Goal: Information Seeking & Learning: Learn about a topic

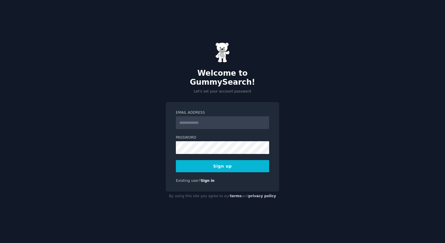
click at [230, 169] on div "Email Address Password Sign up Existing user? Sign in" at bounding box center [223, 147] width 114 height 90
click at [230, 162] on button "Sign up" at bounding box center [222, 166] width 93 height 12
click at [228, 162] on button "Sign up" at bounding box center [222, 166] width 93 height 12
click at [201, 119] on input "Email Address" at bounding box center [222, 122] width 93 height 13
paste input "**********"
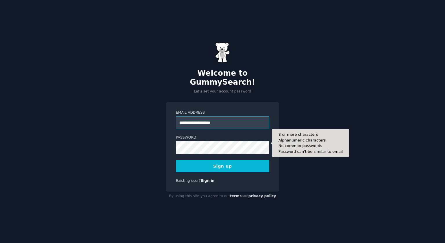
type input "**********"
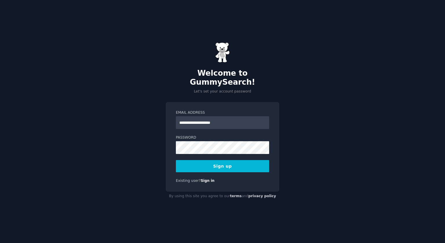
click at [222, 163] on button "Sign up" at bounding box center [222, 166] width 93 height 12
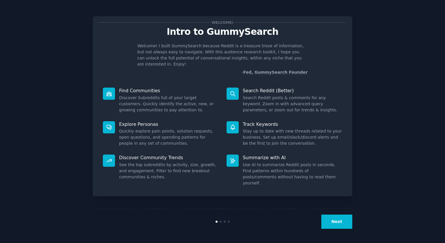
click at [336, 218] on button "Next" at bounding box center [337, 222] width 31 height 14
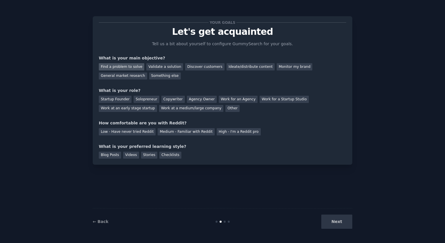
click at [119, 66] on div "Find a problem to solve" at bounding box center [122, 66] width 46 height 7
click at [159, 66] on div "Validate a solution" at bounding box center [164, 66] width 37 height 7
click at [124, 65] on div "Find a problem to solve" at bounding box center [122, 66] width 46 height 7
click at [146, 100] on div "Solopreneur" at bounding box center [147, 99] width 26 height 7
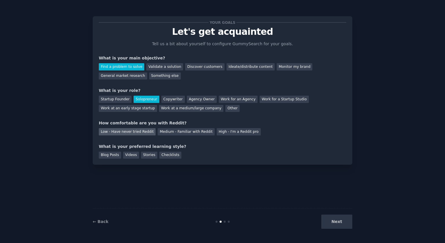
click at [130, 131] on div "Low - Have never tried Reddit" at bounding box center [127, 131] width 57 height 7
click at [130, 158] on div "Videos" at bounding box center [131, 155] width 16 height 7
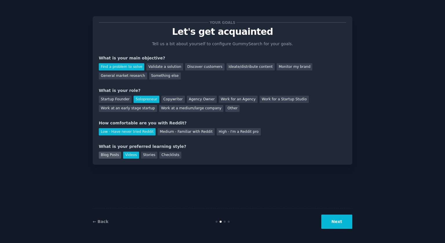
click at [113, 155] on div "Blog Posts" at bounding box center [110, 155] width 22 height 7
click at [136, 156] on div "Videos" at bounding box center [131, 155] width 16 height 7
click at [333, 221] on button "Next" at bounding box center [337, 222] width 31 height 14
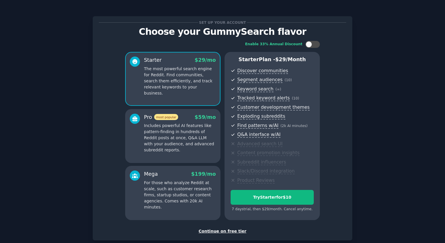
click at [207, 230] on div "Continue on free tier" at bounding box center [223, 231] width 248 height 6
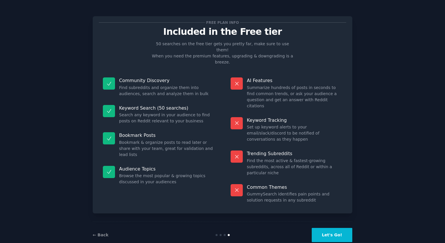
click at [339, 228] on button "Let's Go!" at bounding box center [332, 235] width 41 height 14
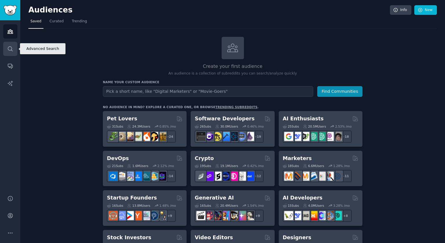
click at [7, 52] on link "Search" at bounding box center [10, 49] width 14 height 14
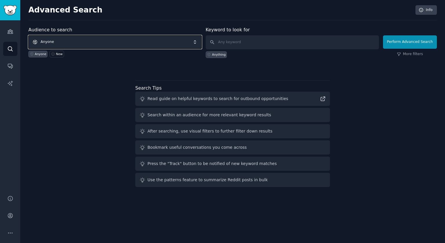
click at [65, 41] on span "Anyone" at bounding box center [114, 41] width 173 height 13
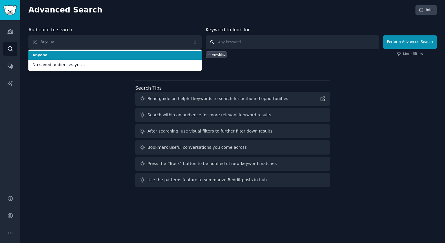
click at [257, 44] on input "text" at bounding box center [292, 42] width 173 height 14
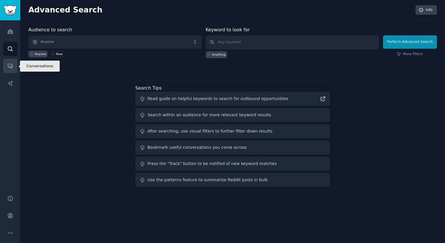
click at [11, 67] on icon "Sidebar" at bounding box center [10, 66] width 6 height 6
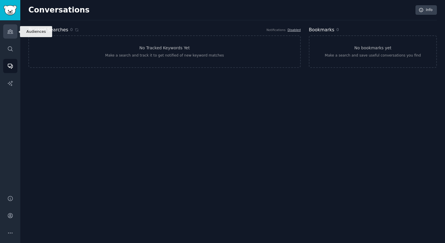
click at [10, 35] on link "Audiences" at bounding box center [10, 31] width 14 height 14
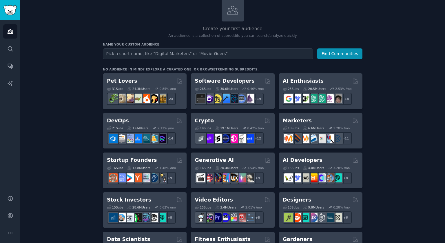
scroll to position [99, 0]
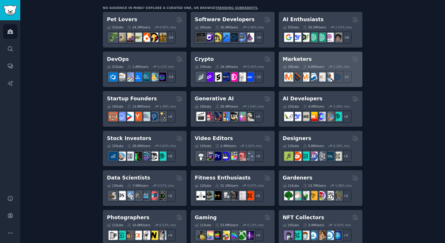
click at [291, 58] on h2 "Marketers" at bounding box center [297, 59] width 29 height 7
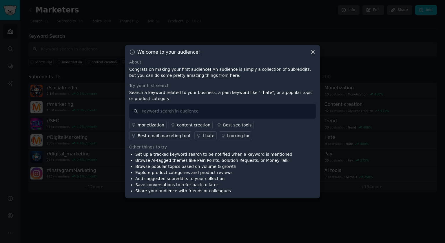
click at [313, 53] on icon at bounding box center [313, 52] width 6 height 6
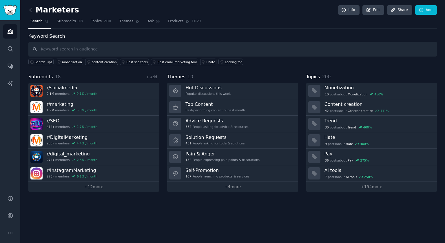
click at [31, 9] on icon at bounding box center [31, 10] width 6 height 6
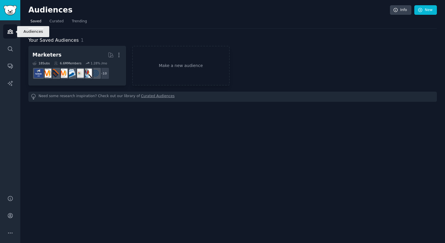
click at [11, 34] on icon "Sidebar" at bounding box center [10, 31] width 6 height 6
click at [415, 11] on link "New" at bounding box center [426, 10] width 23 height 10
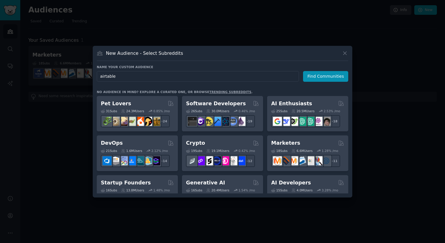
type input "airtable"
click at [317, 76] on button "Find Communities" at bounding box center [325, 76] width 45 height 11
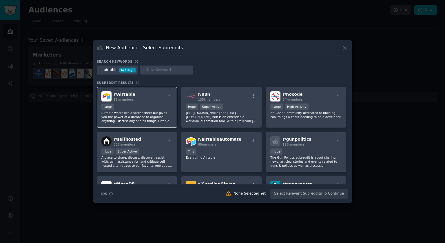
click at [136, 91] on div "r/ Airtable 15k members Large Airtable works like a spreadsheet but gives you t…" at bounding box center [137, 107] width 81 height 41
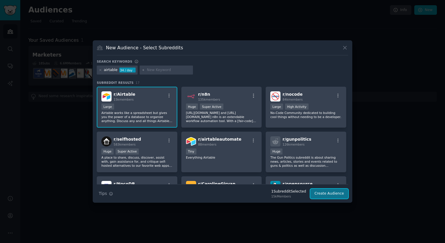
click at [333, 197] on button "Create Audience" at bounding box center [330, 194] width 38 height 10
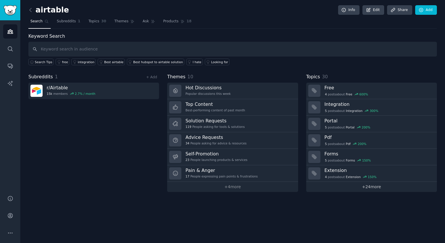
click at [378, 189] on link "+ 24 more" at bounding box center [371, 187] width 131 height 10
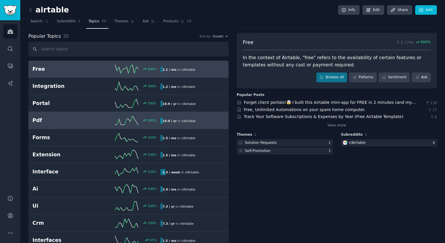
click at [121, 122] on icon at bounding box center [126, 120] width 23 height 9
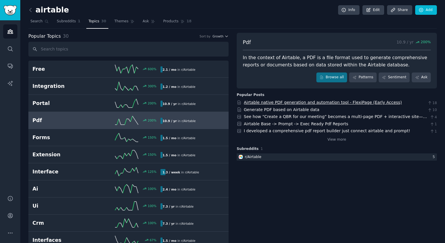
click at [315, 101] on link "Airtable native PDF generation and automation tool - FlexiPage (Early Access)" at bounding box center [323, 102] width 158 height 5
click at [125, 122] on icon at bounding box center [126, 120] width 23 height 9
click at [422, 42] on span "200 %" at bounding box center [426, 42] width 10 height 5
click at [346, 13] on link "Info" at bounding box center [348, 10] width 21 height 10
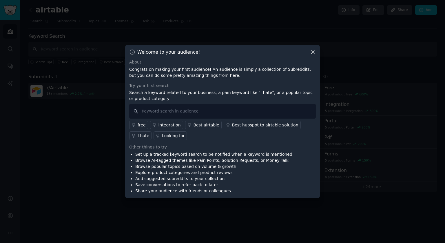
click at [302, 34] on div at bounding box center [222, 121] width 445 height 243
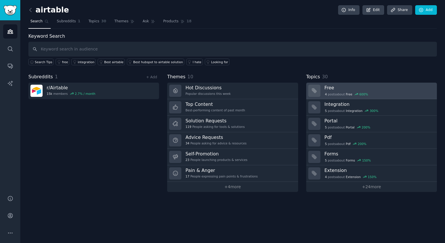
click at [330, 93] on div "4 post s about Free 600 %" at bounding box center [347, 94] width 44 height 5
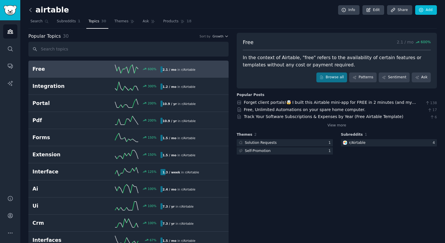
click at [30, 11] on icon at bounding box center [31, 10] width 6 height 6
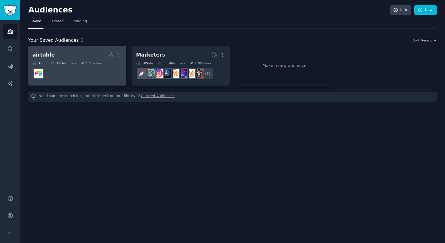
click at [73, 58] on h2 "airtable More" at bounding box center [77, 55] width 90 height 10
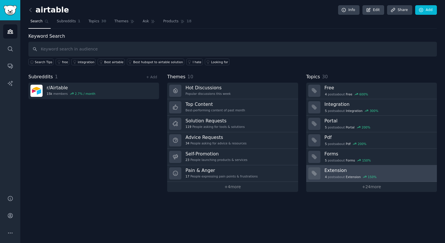
click at [344, 170] on h3 "Extension" at bounding box center [379, 170] width 108 height 6
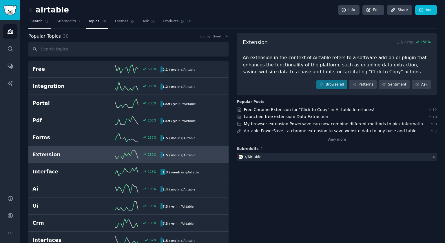
click at [41, 22] on span "Search" at bounding box center [36, 21] width 12 height 5
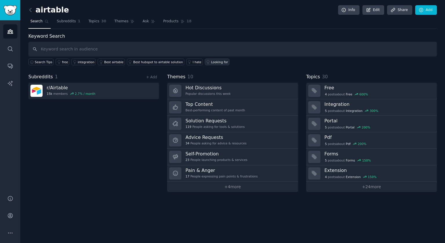
click at [214, 63] on div "Looking for" at bounding box center [219, 62] width 17 height 4
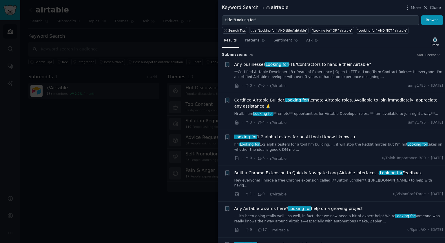
click at [333, 100] on span "Certified Airtable Builder. Looking for Remote Airtable roles. Available to joi…" at bounding box center [339, 103] width 209 height 12
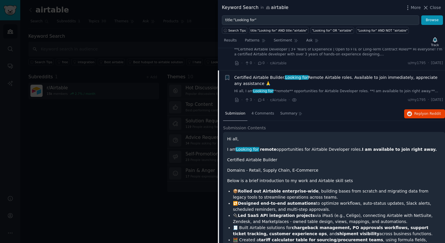
scroll to position [20, 0]
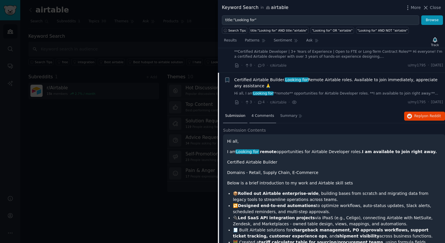
click at [259, 116] on span "4 Comments" at bounding box center [263, 115] width 23 height 5
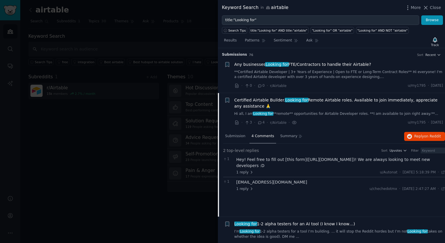
scroll to position [0, 0]
click at [233, 138] on span "Submission" at bounding box center [235, 135] width 20 height 5
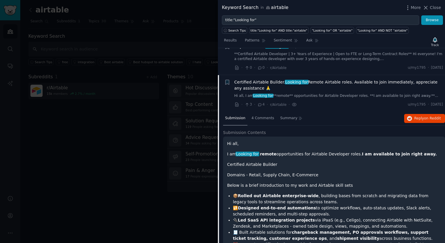
scroll to position [20, 0]
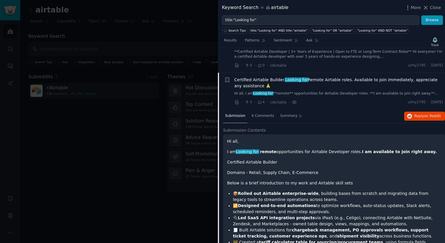
click at [320, 85] on span "Certified Airtable Builder. Looking for Remote Airtable roles. Available to joi…" at bounding box center [339, 83] width 209 height 12
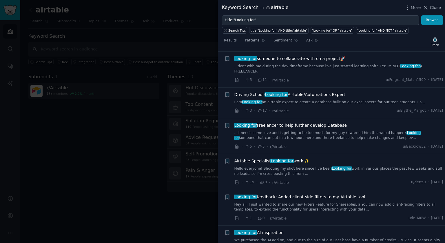
scroll to position [531, 0]
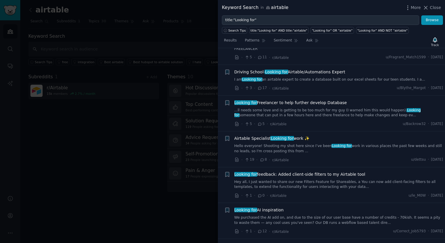
click at [126, 126] on div at bounding box center [222, 121] width 445 height 243
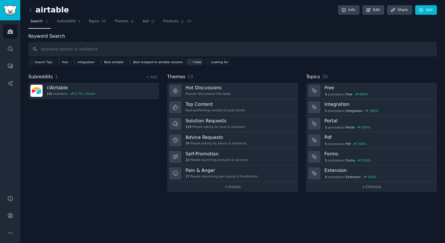
click at [193, 62] on div "I hate" at bounding box center [197, 62] width 9 height 4
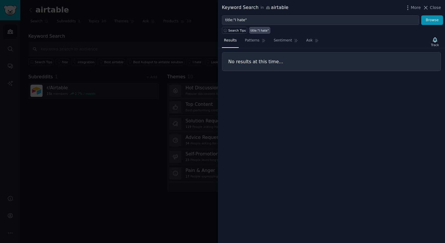
click at [102, 145] on div at bounding box center [222, 121] width 445 height 243
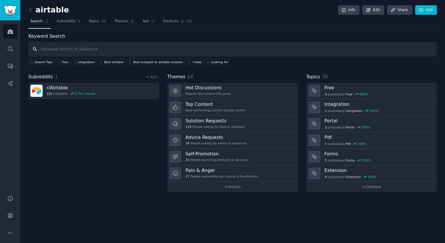
click at [98, 50] on input "text" at bounding box center [232, 49] width 409 height 15
type input "how"
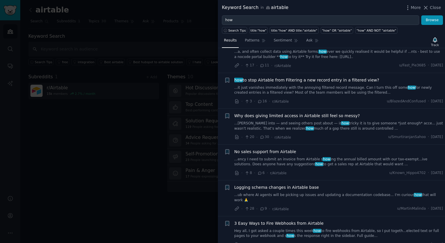
scroll to position [1319, 0]
click at [65, 150] on div at bounding box center [222, 121] width 445 height 243
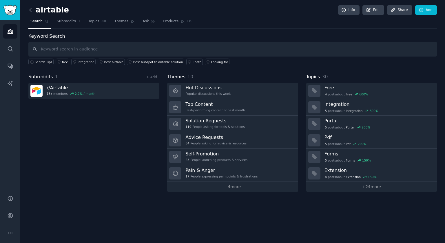
click at [30, 10] on icon at bounding box center [31, 10] width 6 height 6
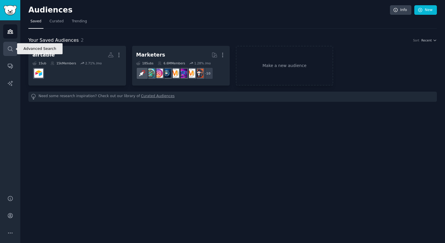
click at [8, 48] on icon "Sidebar" at bounding box center [10, 49] width 6 height 6
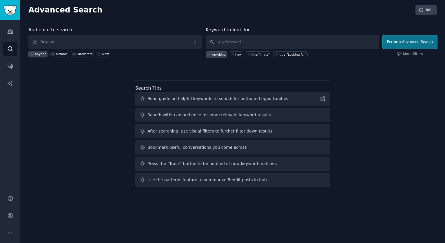
click at [424, 43] on button "Perform Advanced Search" at bounding box center [410, 41] width 54 height 13
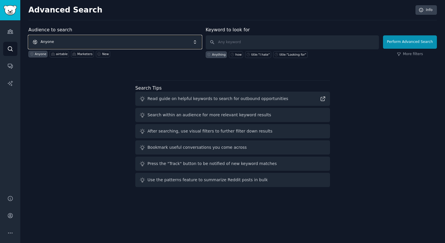
click at [50, 42] on span "Anyone" at bounding box center [114, 41] width 173 height 13
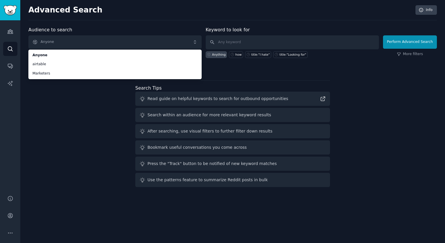
click at [52, 148] on div "Audience to search Anyone Anyone airtable Marketers Anyone airtable Marketers N…" at bounding box center [232, 107] width 409 height 163
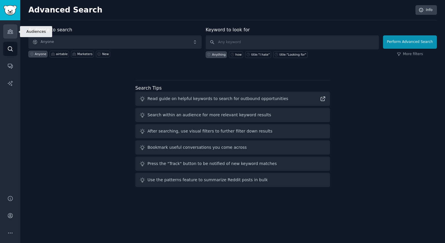
click at [6, 32] on link "Audiences" at bounding box center [10, 31] width 14 height 14
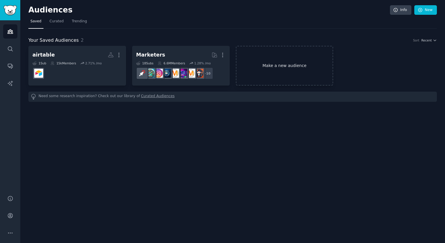
click at [310, 72] on link "Make a new audience" at bounding box center [285, 66] width 98 height 40
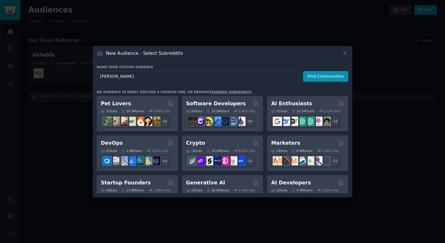
type input "[DATE]"
click button "Find Communities" at bounding box center [325, 76] width 45 height 11
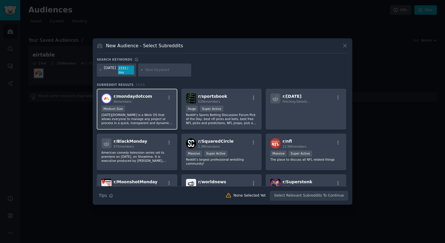
click at [157, 99] on div "r/ mondaydotcom 6k members" at bounding box center [136, 98] width 71 height 10
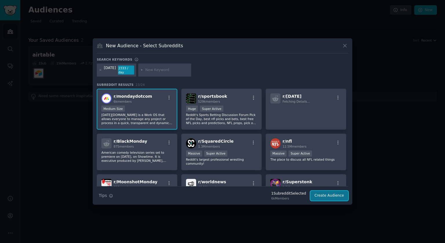
click at [333, 199] on button "Create Audience" at bounding box center [330, 196] width 38 height 10
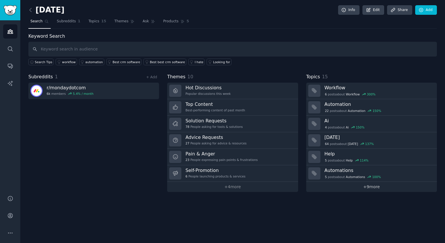
click at [367, 189] on link "+ 9 more" at bounding box center [371, 187] width 131 height 10
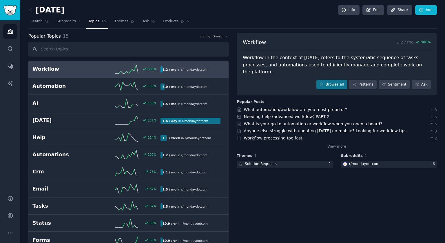
click at [84, 71] on h2 "Workflow" at bounding box center [64, 69] width 64 height 7
click at [356, 82] on icon at bounding box center [355, 84] width 4 height 4
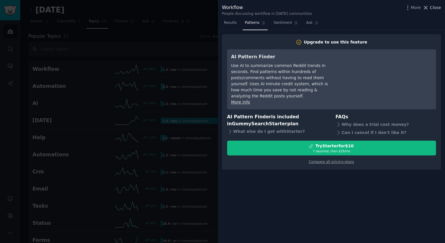
click at [441, 8] on span "Close" at bounding box center [435, 8] width 11 height 6
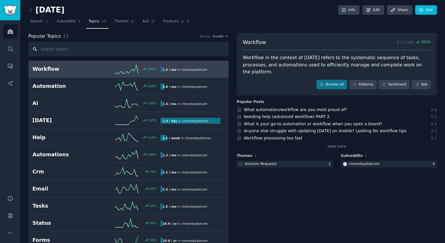
click at [123, 53] on input "text" at bounding box center [128, 49] width 200 height 15
click at [34, 23] on span "Search" at bounding box center [36, 21] width 12 height 5
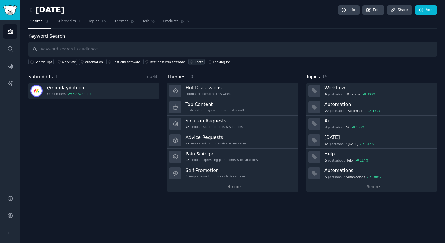
click at [199, 61] on link "I hate" at bounding box center [196, 62] width 17 height 7
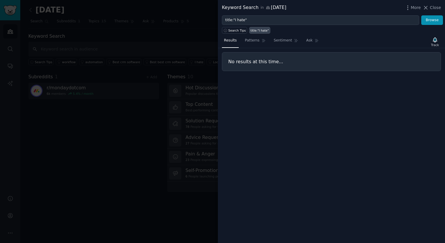
click at [90, 134] on div at bounding box center [222, 121] width 445 height 243
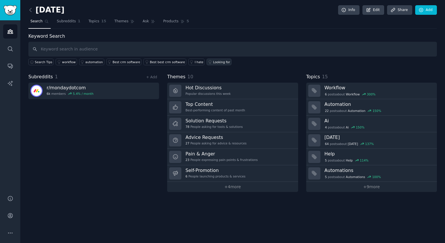
click at [213, 64] on link "Looking for" at bounding box center [219, 62] width 25 height 7
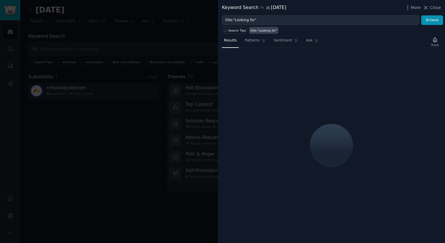
click at [147, 120] on div at bounding box center [222, 121] width 445 height 243
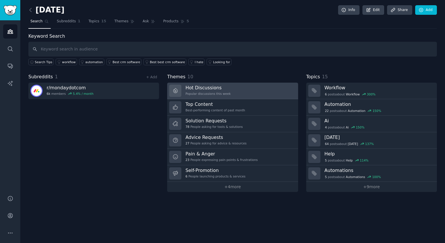
click at [235, 90] on link "Hot Discussions Popular discussions this week" at bounding box center [232, 91] width 131 height 17
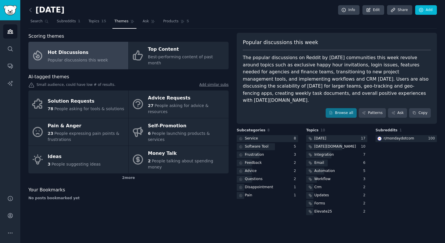
click at [34, 9] on link at bounding box center [31, 10] width 7 height 9
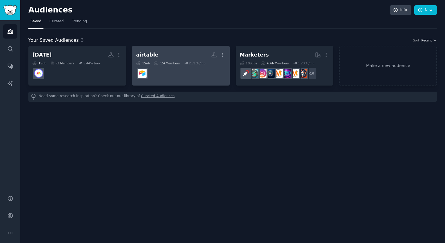
click at [219, 71] on dd at bounding box center [181, 73] width 90 height 16
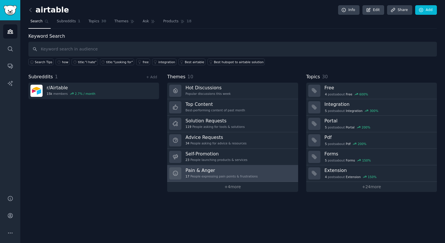
click at [209, 168] on h3 "Pain & Anger" at bounding box center [222, 170] width 72 height 6
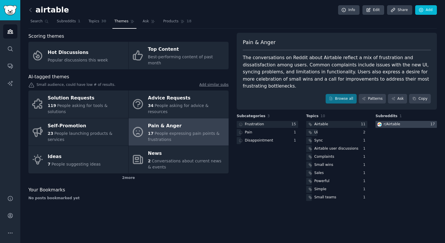
click at [419, 121] on div at bounding box center [406, 124] width 61 height 7
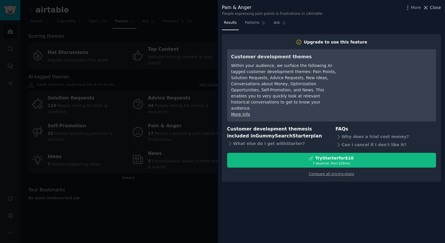
click at [434, 10] on span "Close" at bounding box center [435, 8] width 11 height 6
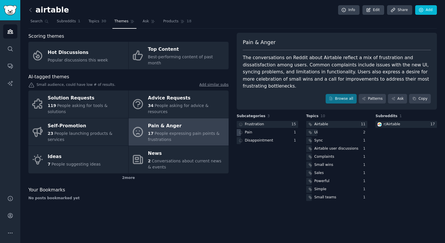
click at [253, 129] on div "Pain" at bounding box center [267, 132] width 61 height 7
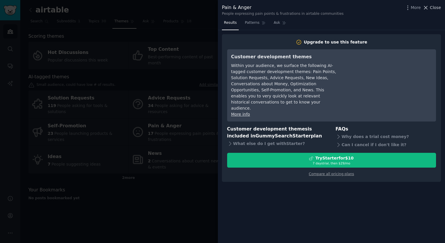
click at [437, 6] on span "Close" at bounding box center [435, 8] width 11 height 6
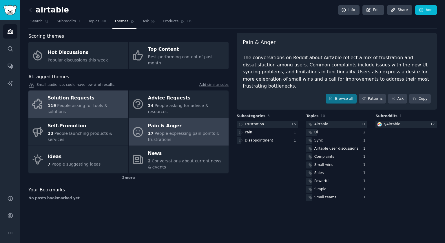
click at [102, 103] on span "People asking for tools & solutions" at bounding box center [78, 108] width 60 height 11
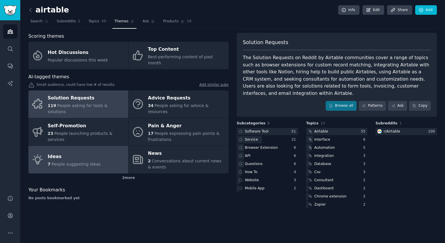
click at [87, 152] on div "Ideas" at bounding box center [74, 156] width 53 height 9
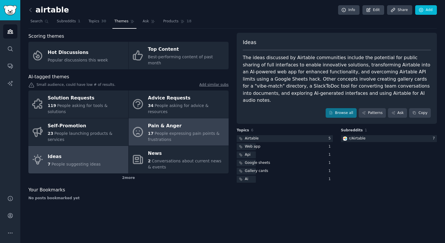
click at [166, 131] on span "People expressing pain points & frustrations" at bounding box center [184, 136] width 72 height 11
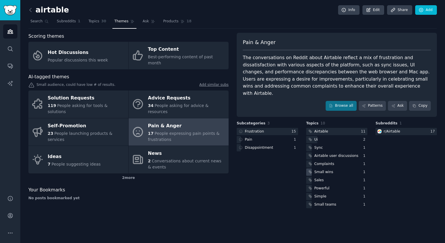
click at [332, 170] on div "Small wins" at bounding box center [324, 172] width 19 height 5
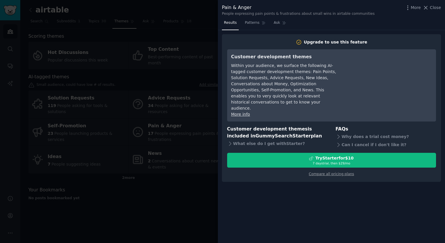
click at [443, 5] on div "Pain & Anger People expressing pain points & frustrations about small wins in a…" at bounding box center [331, 9] width 227 height 18
drag, startPoint x: 438, startPoint y: 9, endPoint x: 429, endPoint y: 0, distance: 12.5
click at [438, 9] on span "Close" at bounding box center [435, 8] width 11 height 6
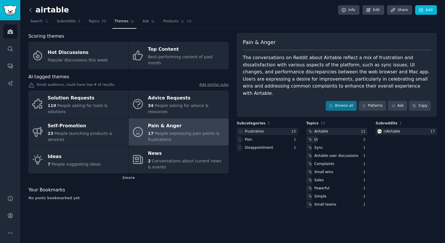
click at [32, 10] on icon at bounding box center [31, 10] width 6 height 6
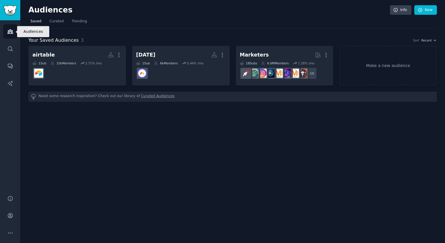
click at [9, 34] on icon "Sidebar" at bounding box center [10, 31] width 6 height 6
click at [12, 10] on img "Sidebar" at bounding box center [9, 10] width 13 height 10
click at [148, 97] on link "Curated Audiences" at bounding box center [158, 97] width 34 height 6
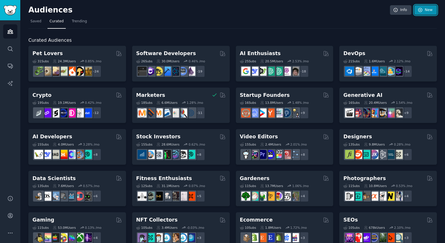
click at [418, 9] on icon at bounding box center [420, 10] width 5 height 5
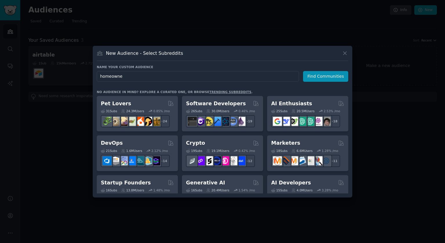
type input "homeowner"
click button "Find Communities" at bounding box center [325, 76] width 45 height 11
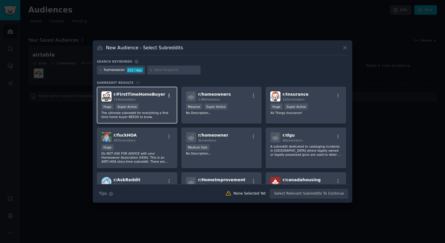
click at [169, 95] on icon "button" at bounding box center [169, 95] width 5 height 5
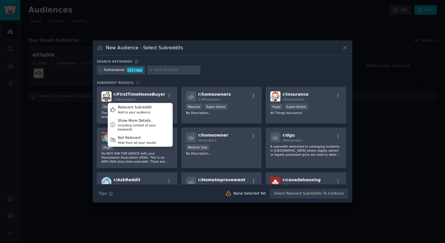
click at [232, 62] on div "Search keywords" at bounding box center [223, 62] width 252 height 6
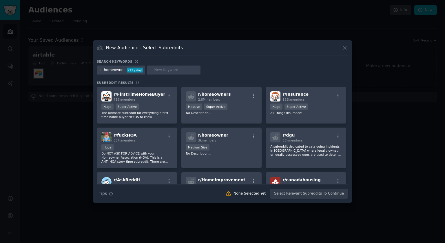
click at [99, 70] on icon at bounding box center [100, 69] width 3 height 3
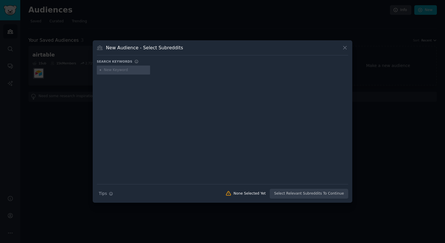
click at [130, 73] on div at bounding box center [123, 70] width 53 height 9
click at [130, 71] on input "text" at bounding box center [126, 70] width 44 height 5
type input "homeservices"
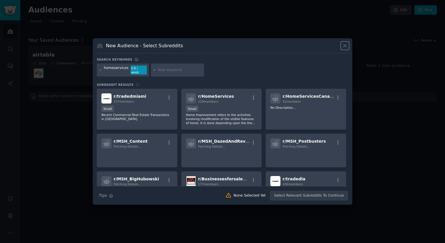
click at [347, 48] on icon at bounding box center [345, 46] width 6 height 6
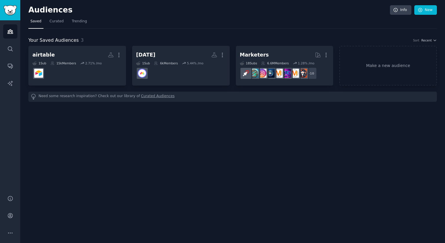
click at [155, 97] on link "Curated Audiences" at bounding box center [158, 97] width 34 height 6
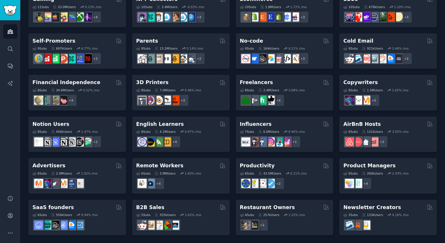
scroll to position [221, 0]
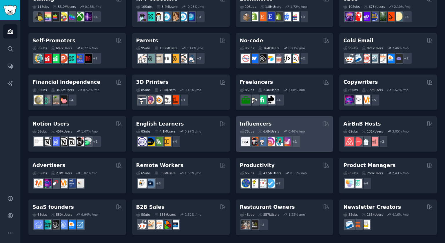
click at [251, 124] on h2 "Influencers" at bounding box center [256, 123] width 32 height 7
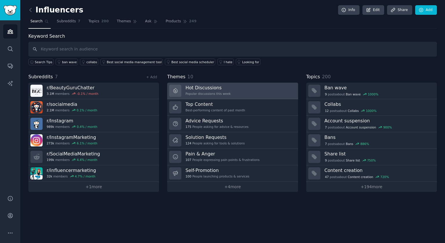
click at [233, 90] on link "Hot Discussions Popular discussions this week" at bounding box center [232, 91] width 131 height 17
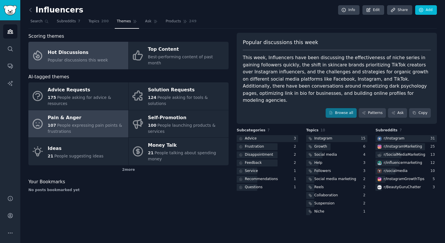
click at [85, 123] on span "People expressing pain points & frustrations" at bounding box center [85, 128] width 75 height 11
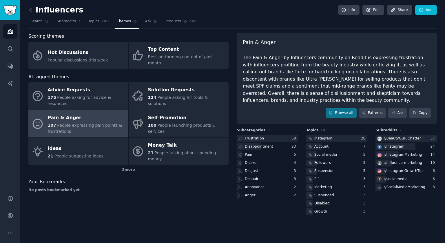
click at [31, 10] on icon at bounding box center [31, 10] width 6 height 6
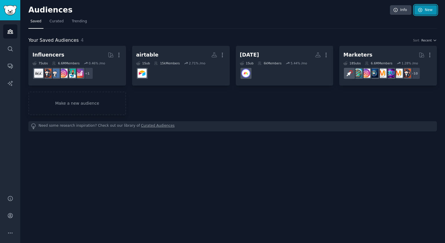
click at [426, 11] on link "New" at bounding box center [426, 10] width 23 height 10
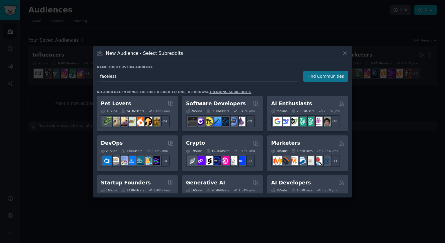
type input "faceless"
click at [346, 75] on button "Find Communities" at bounding box center [325, 76] width 45 height 11
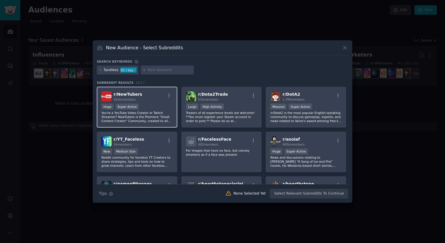
click at [143, 97] on div "r/ NewTubers 563k members" at bounding box center [136, 96] width 71 height 10
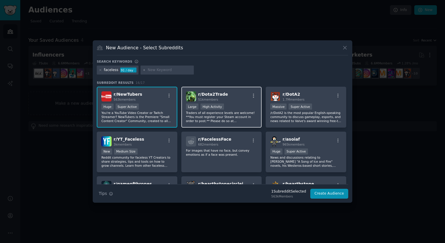
click at [229, 94] on div "r/ Dota2Trade 51k members" at bounding box center [221, 96] width 71 height 10
click at [228, 94] on div "r/ Dota2Trade 51k members" at bounding box center [221, 96] width 71 height 10
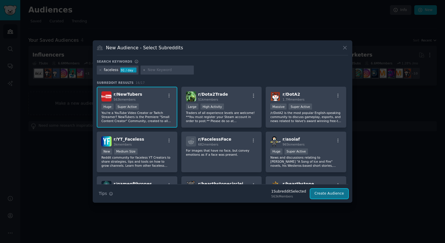
click at [332, 194] on button "Create Audience" at bounding box center [330, 194] width 38 height 10
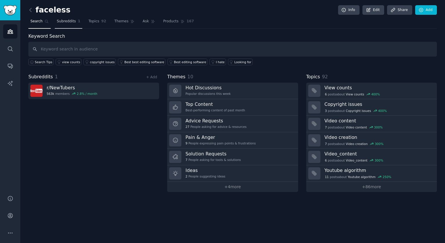
click at [68, 20] on span "Subreddits" at bounding box center [66, 21] width 19 height 5
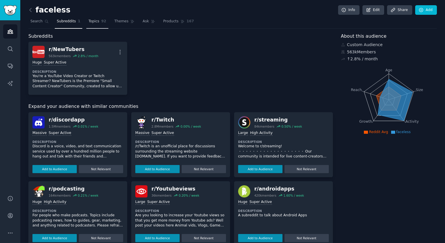
click at [98, 21] on link "Topics 92" at bounding box center [97, 23] width 22 height 12
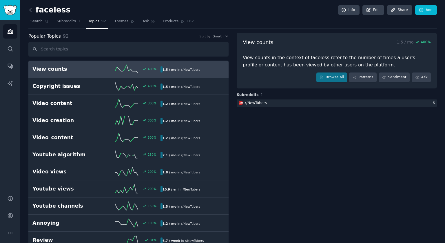
click at [30, 9] on icon at bounding box center [31, 10] width 6 height 6
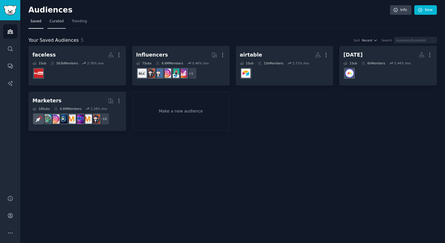
click at [55, 23] on span "Curated" at bounding box center [57, 21] width 14 height 5
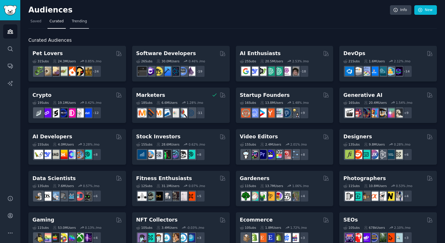
click at [80, 22] on span "Trending" at bounding box center [79, 21] width 15 height 5
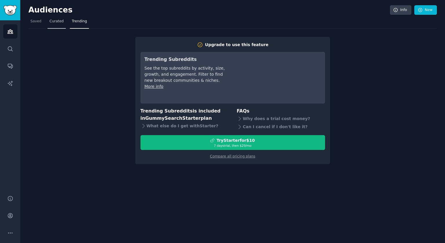
click at [58, 24] on link "Curated" at bounding box center [57, 23] width 18 height 12
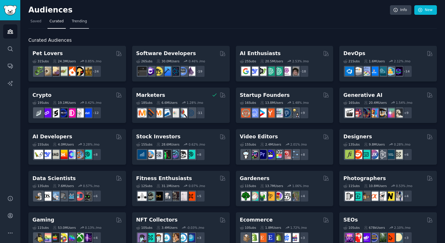
click at [81, 23] on span "Trending" at bounding box center [79, 21] width 15 height 5
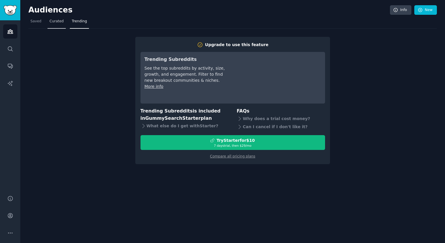
click at [56, 23] on span "Curated" at bounding box center [57, 21] width 14 height 5
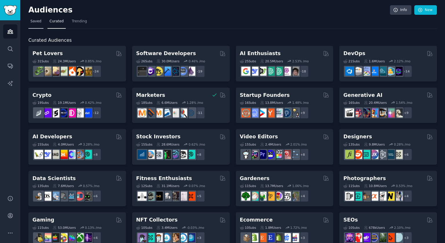
click at [39, 24] on span "Saved" at bounding box center [35, 21] width 11 height 5
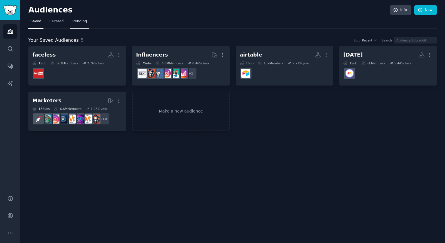
click at [70, 22] on link "Trending" at bounding box center [79, 23] width 19 height 12
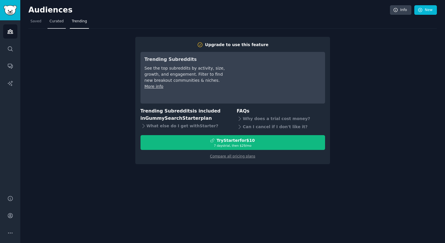
click at [64, 23] on link "Curated" at bounding box center [57, 23] width 18 height 12
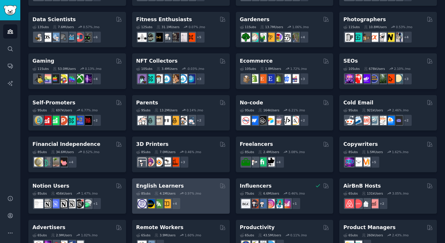
scroll to position [221, 0]
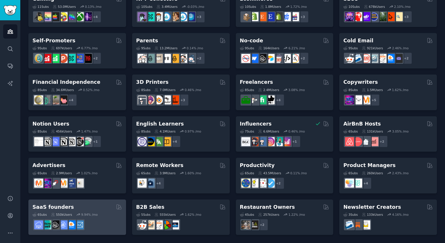
click at [71, 210] on div "6 Sub s 550k Users 9.94 % /mo" at bounding box center [77, 220] width 90 height 20
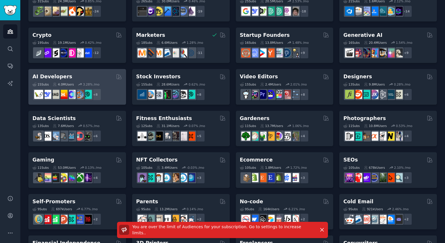
scroll to position [0, 0]
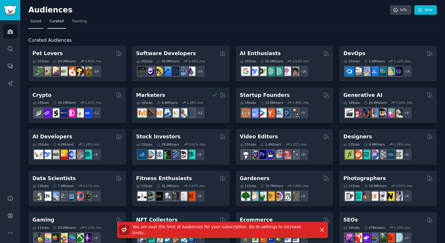
click at [37, 24] on link "Saved" at bounding box center [35, 23] width 15 height 12
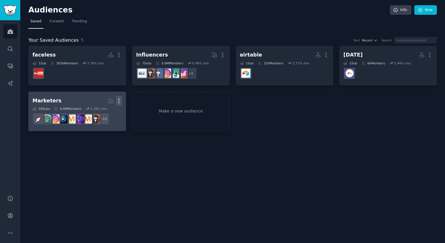
click at [119, 102] on icon "button" at bounding box center [119, 101] width 1 height 4
click at [107, 112] on p "Delete" at bounding box center [103, 113] width 13 height 6
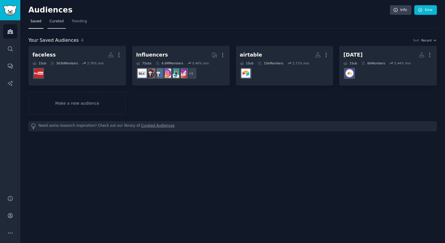
click at [57, 21] on span "Curated" at bounding box center [57, 21] width 14 height 5
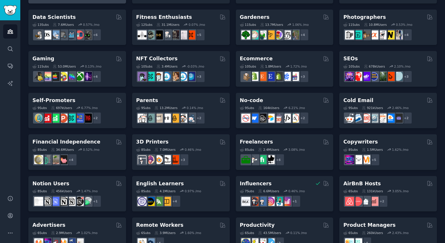
scroll to position [221, 0]
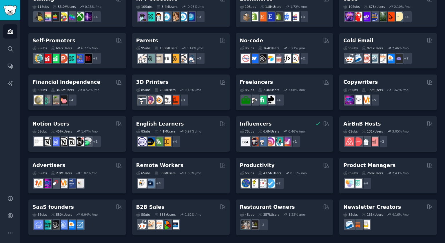
click at [79, 208] on div "SaaS founders" at bounding box center [77, 207] width 90 height 7
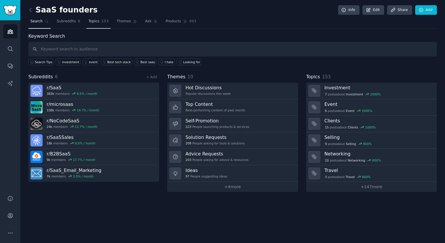
click at [92, 22] on span "Topics" at bounding box center [93, 21] width 11 height 5
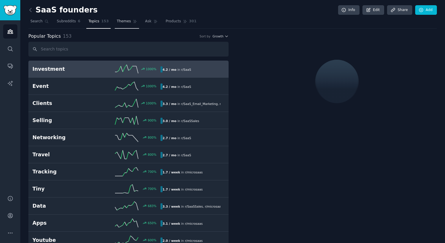
click at [128, 23] on span "Themes" at bounding box center [124, 21] width 14 height 5
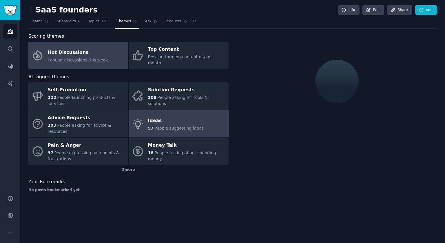
click at [149, 118] on div "Ideas" at bounding box center [176, 120] width 56 height 9
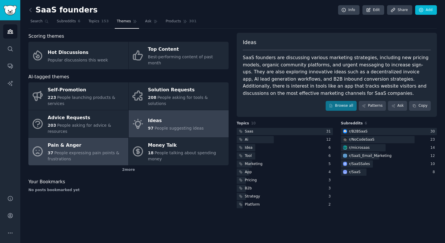
click at [73, 150] on span "People expressing pain points & frustrations" at bounding box center [84, 155] width 72 height 11
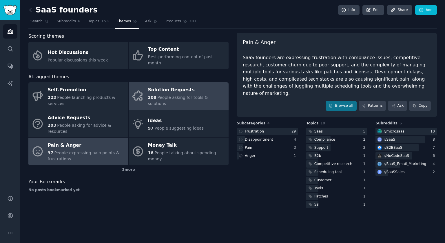
click at [145, 88] on link "Solution Requests 208 People asking for tools & solutions" at bounding box center [179, 96] width 100 height 28
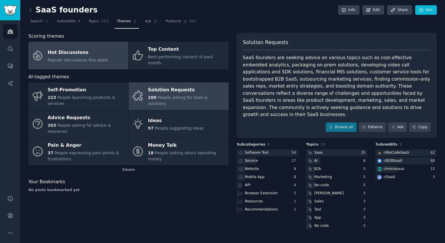
click at [46, 54] on link "Hot Discussions Popular discussions this week" at bounding box center [78, 56] width 100 height 28
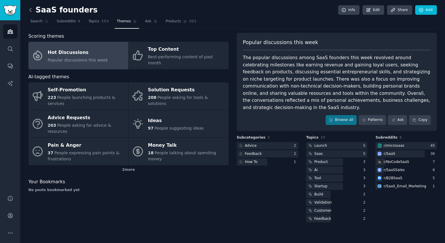
click at [32, 10] on icon at bounding box center [31, 10] width 6 height 6
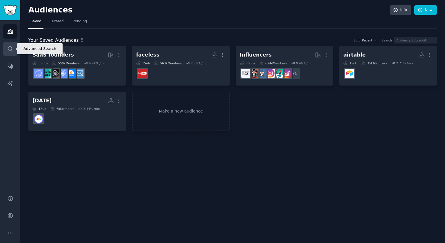
click at [10, 49] on icon "Sidebar" at bounding box center [10, 49] width 6 height 6
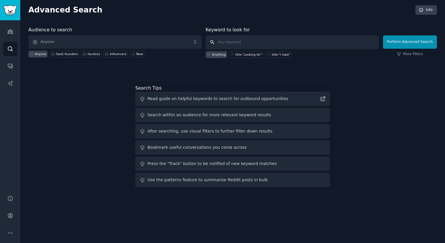
click at [264, 41] on input "text" at bounding box center [292, 42] width 173 height 14
type input "funnel builder"
click button "Perform Advanced Search" at bounding box center [410, 41] width 54 height 13
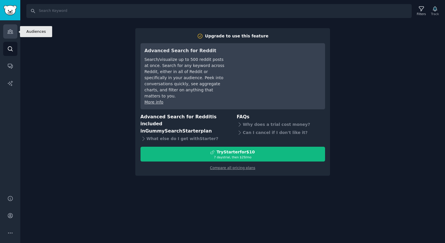
click at [15, 30] on link "Audiences" at bounding box center [10, 31] width 14 height 14
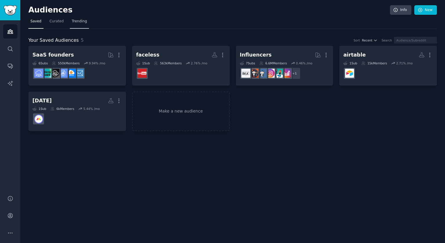
click at [82, 25] on link "Trending" at bounding box center [79, 23] width 19 height 12
